Goal: Ask a question

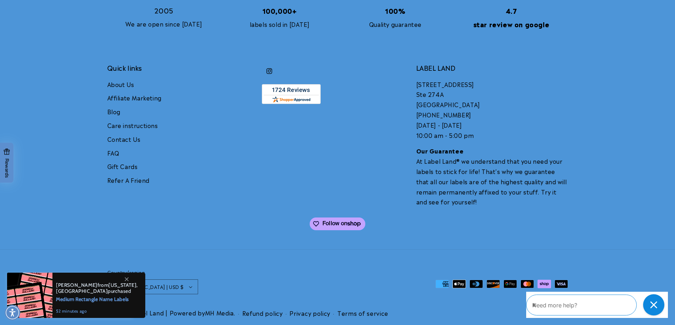
scroll to position [1670, 0]
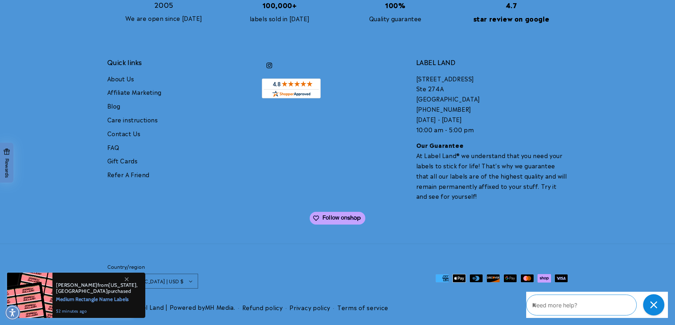
click at [127, 280] on icon at bounding box center [127, 280] width 4 height 4
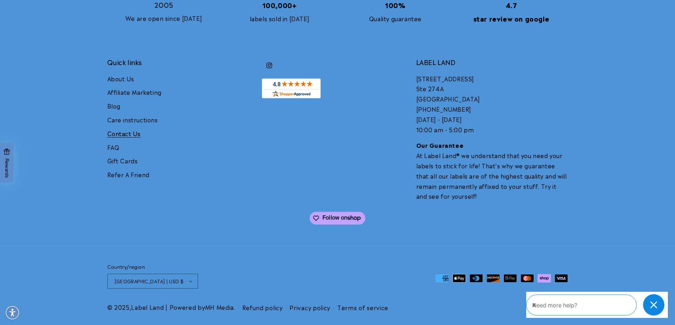
click at [127, 133] on link "Contact Us" at bounding box center [123, 134] width 33 height 14
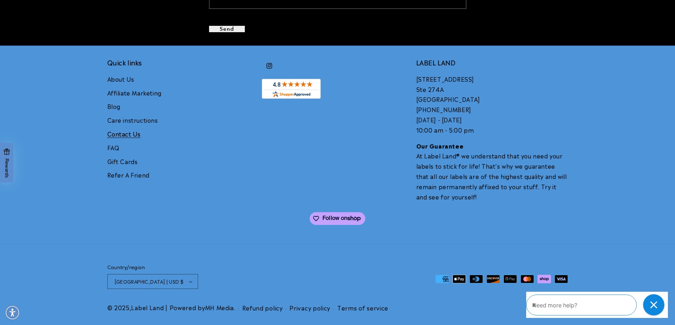
scroll to position [230, 0]
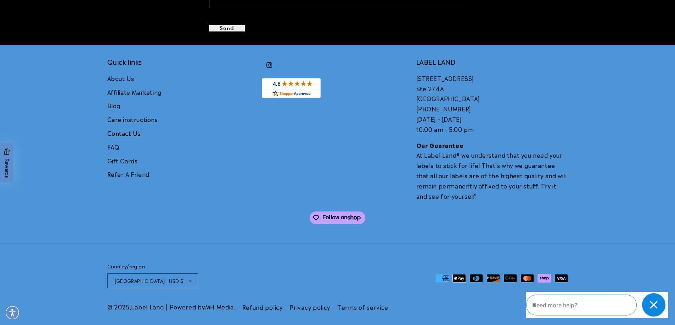
click at [656, 304] on icon "Close gorgias live chat" at bounding box center [653, 305] width 8 height 8
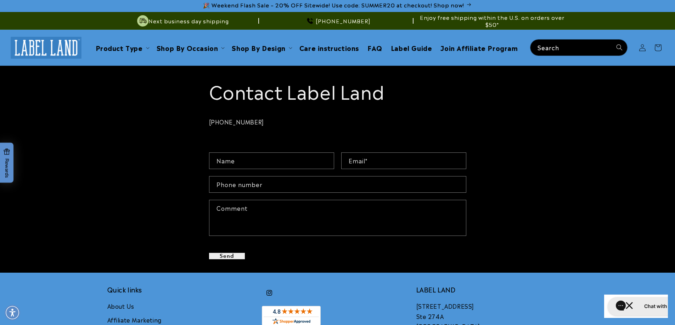
scroll to position [0, 0]
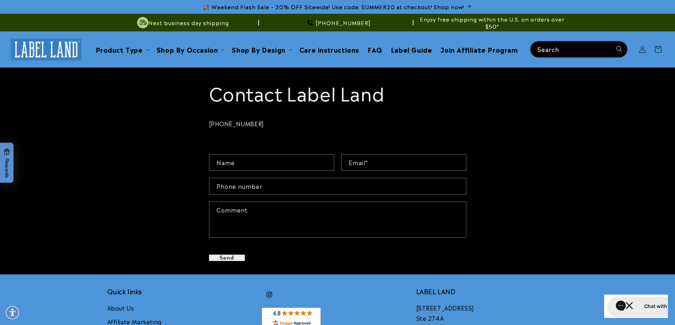
click at [63, 50] on img at bounding box center [46, 50] width 71 height 22
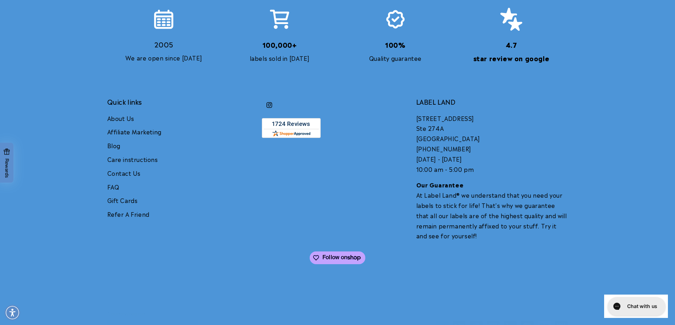
scroll to position [1670, 0]
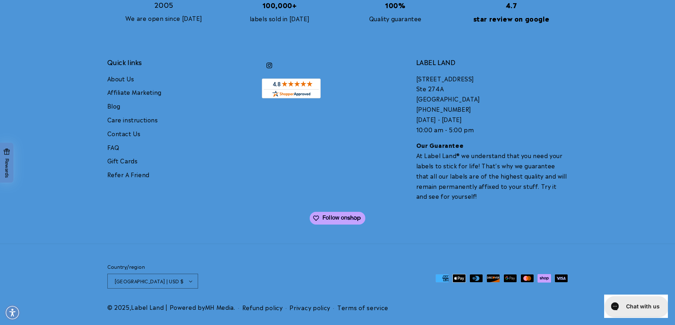
click at [636, 306] on h1 "Chat with us" at bounding box center [641, 307] width 33 height 8
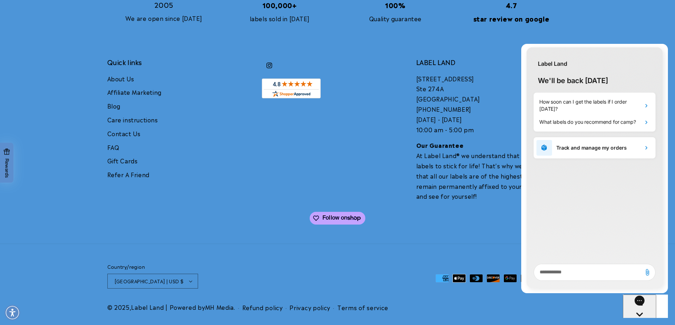
scroll to position [0, 0]
click at [569, 271] on textarea "live chat message input" at bounding box center [587, 273] width 103 height 16
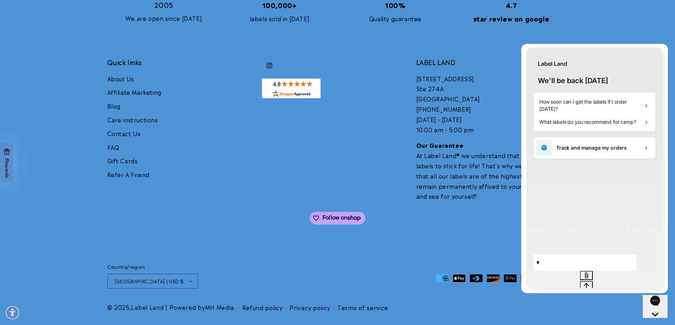
type textarea "**"
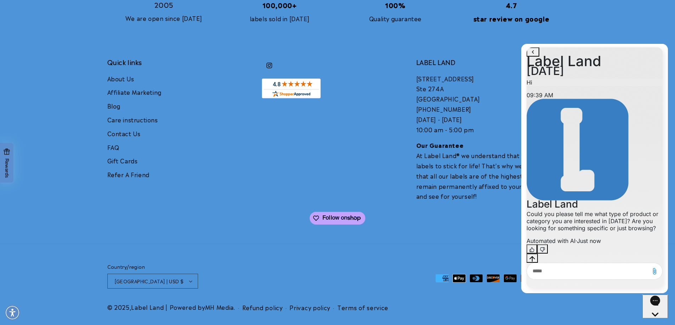
click at [571, 271] on textarea "live chat message input" at bounding box center [587, 271] width 117 height 16
paste textarea "**********"
type textarea "**********"
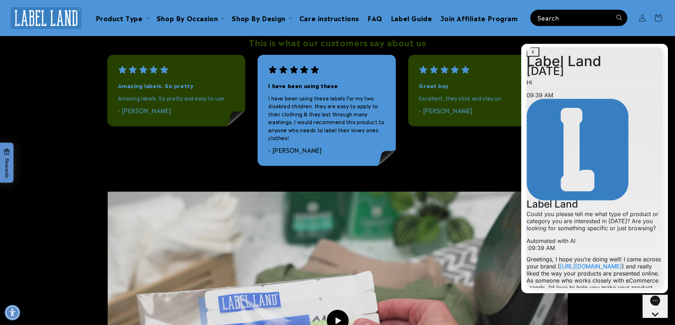
scroll to position [1068, 0]
